Goal: Information Seeking & Learning: Learn about a topic

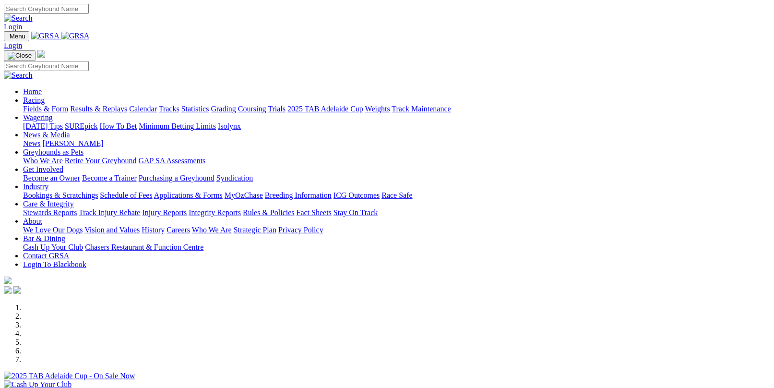
click at [127, 105] on link "Results & Replays" at bounding box center [98, 109] width 57 height 8
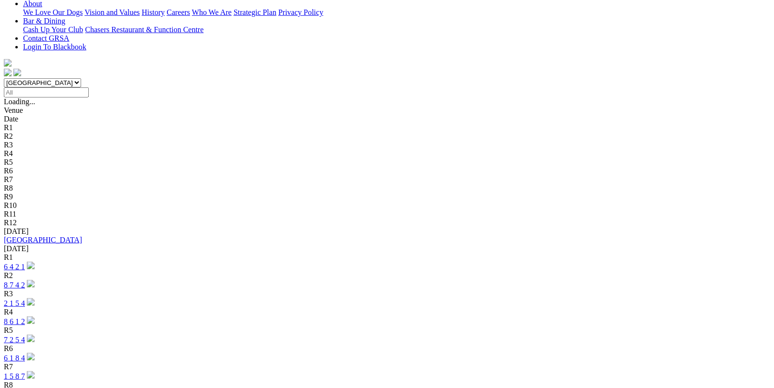
scroll to position [240, 0]
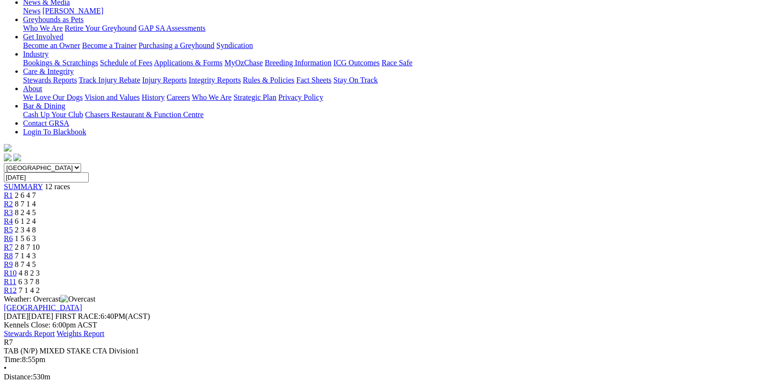
scroll to position [192, 0]
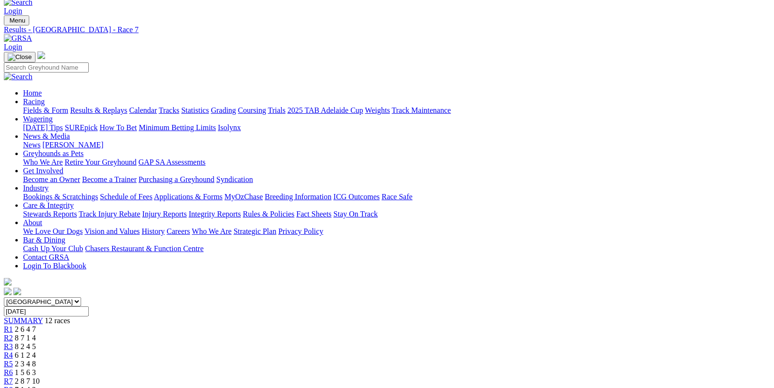
scroll to position [0, 0]
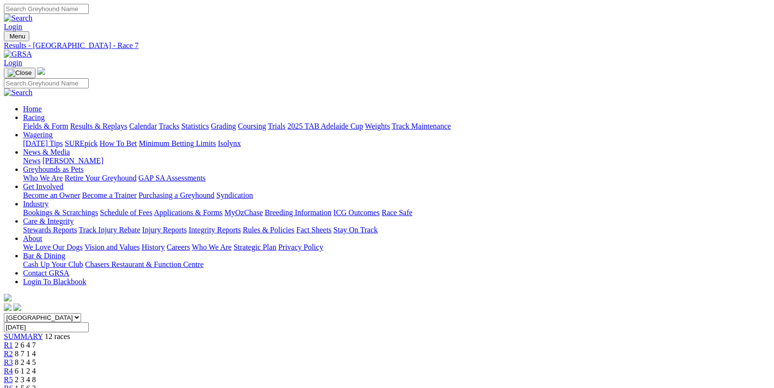
click at [40, 122] on link "Fields & Form" at bounding box center [45, 126] width 45 height 8
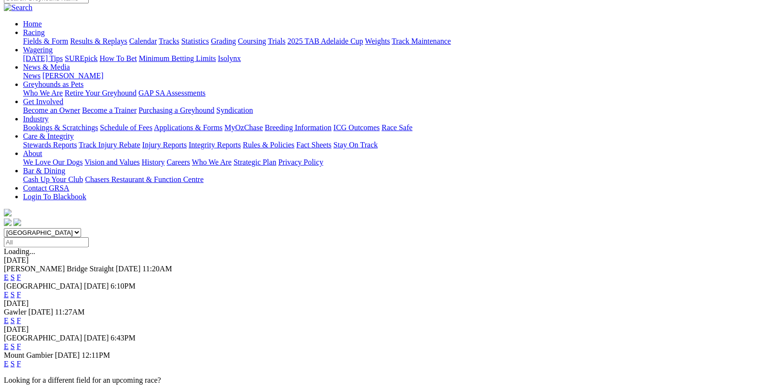
scroll to position [96, 0]
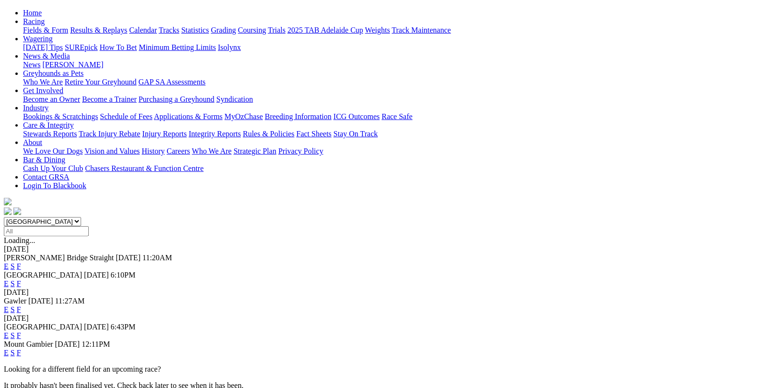
click at [21, 279] on link "F" at bounding box center [19, 283] width 4 height 8
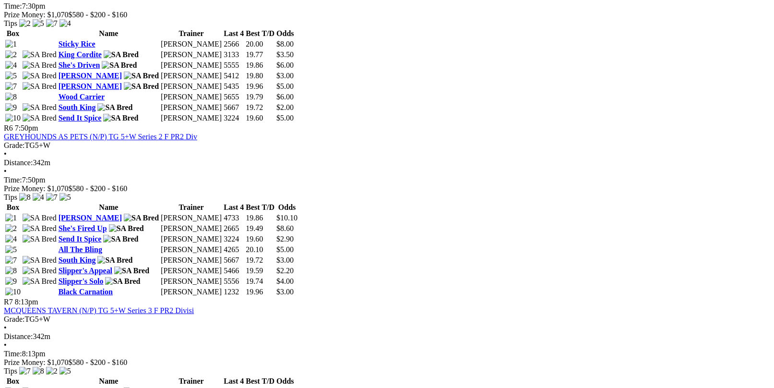
scroll to position [1247, 0]
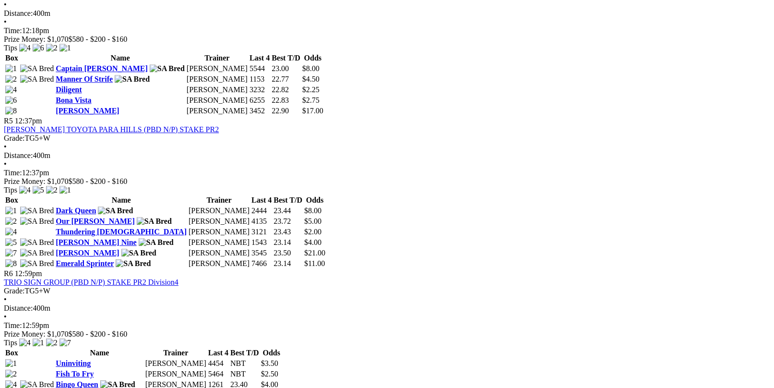
scroll to position [960, 0]
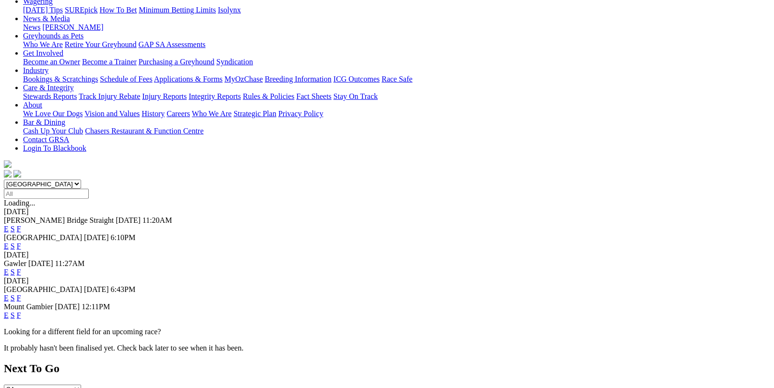
scroll to position [144, 0]
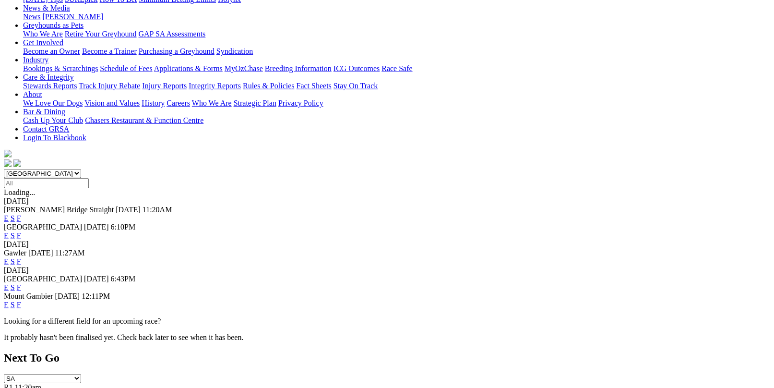
click at [21, 283] on link "F" at bounding box center [19, 287] width 4 height 8
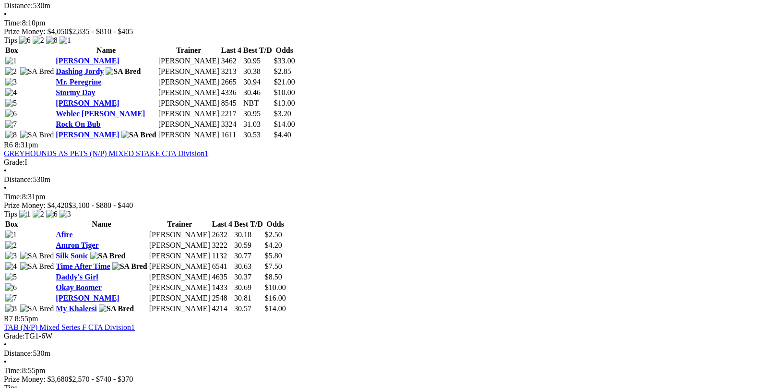
scroll to position [1151, 0]
